Goal: Transaction & Acquisition: Subscribe to service/newsletter

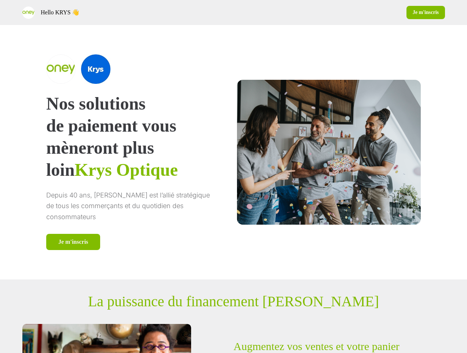
click at [234, 12] on div "Hello [PERSON_NAME] 👋 Je m'inscris" at bounding box center [233, 12] width 467 height 25
click at [126, 12] on div "Hello KRYS 👋" at bounding box center [126, 12] width 209 height 13
click at [341, 12] on div "Je m'inscris" at bounding box center [341, 12] width 209 height 13
click at [234, 152] on div "Nos solutions de paiement vous mèneront plus loin Krys Optique Depuis 40 ans, […" at bounding box center [233, 152] width 419 height 254
click at [141, 152] on p "mèneront plus loin Krys Optique" at bounding box center [131, 159] width 170 height 44
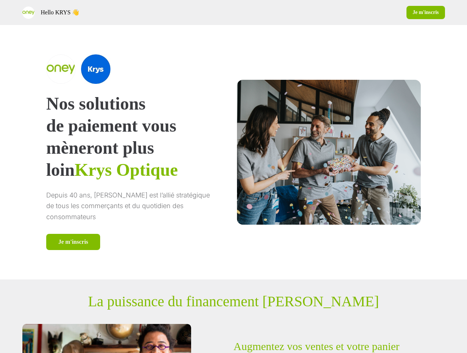
click at [141, 69] on div at bounding box center [131, 68] width 170 height 29
click at [141, 242] on div "Je m'inscris" at bounding box center [131, 242] width 170 height 16
click at [320, 152] on div at bounding box center [329, 152] width 184 height 144
click at [234, 301] on p "La puissance du financement [PERSON_NAME]" at bounding box center [233, 300] width 291 height 17
